Goal: Use online tool/utility

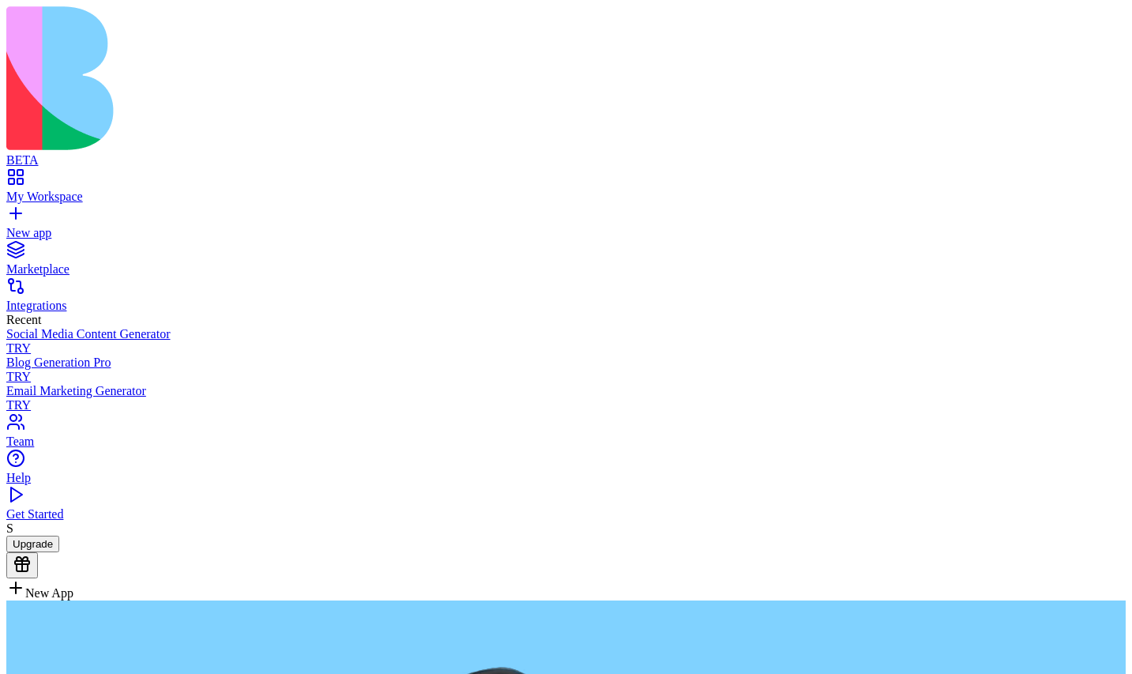
paste textarea "**********"
type textarea "**********"
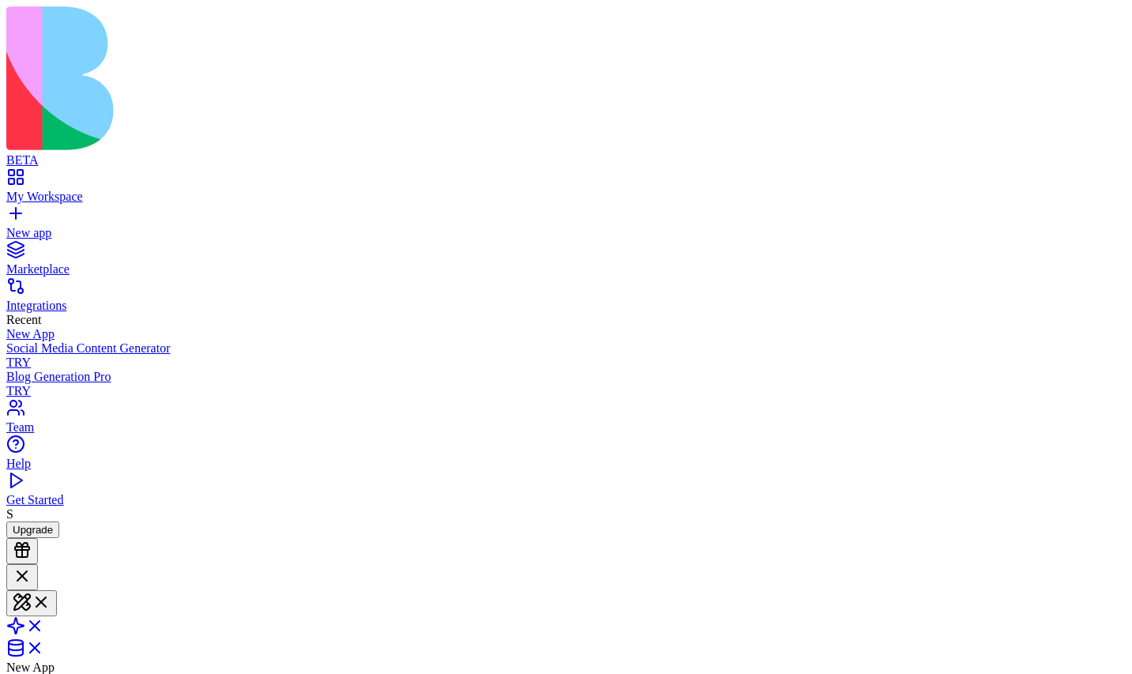
scroll to position [207, 0]
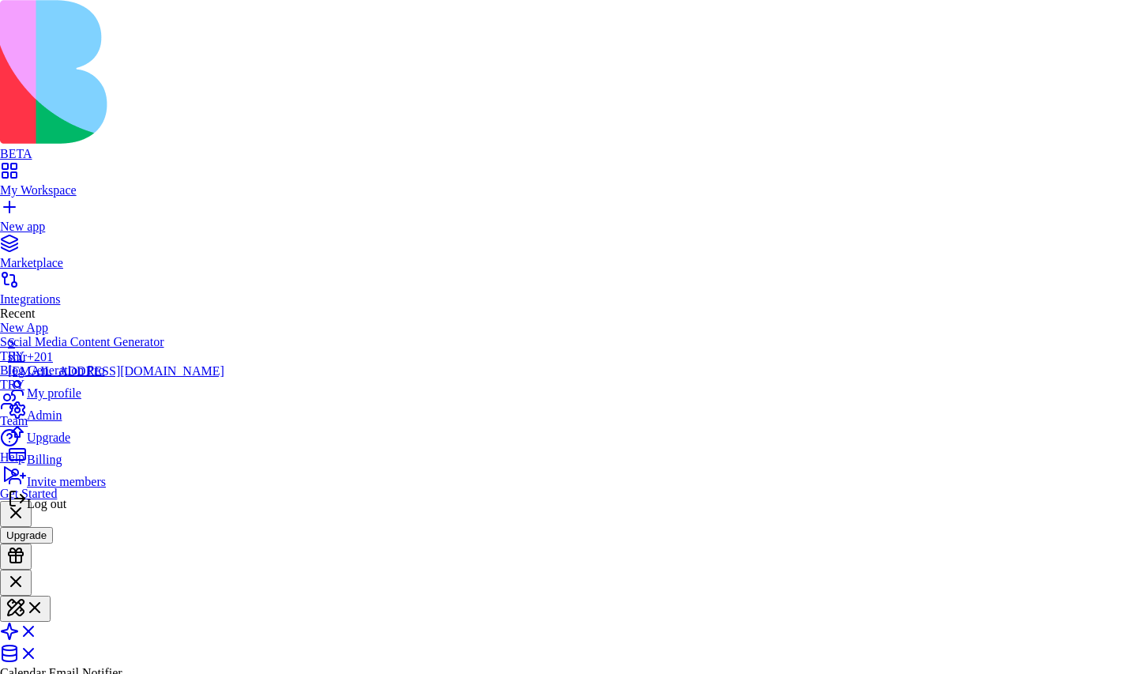
click at [96, 511] on div "Log out" at bounding box center [116, 500] width 216 height 22
